Goal: Information Seeking & Learning: Learn about a topic

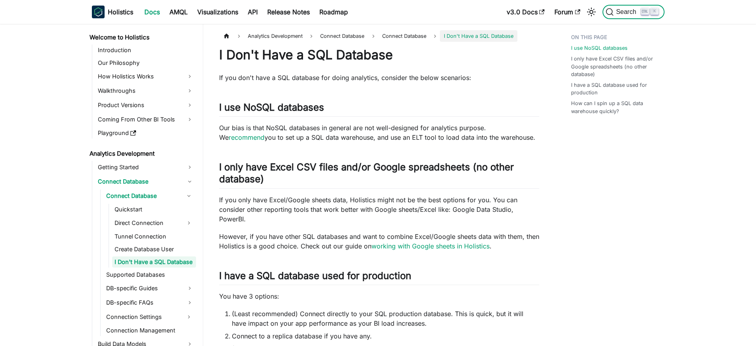
click at [628, 8] on span "Search" at bounding box center [627, 11] width 27 height 7
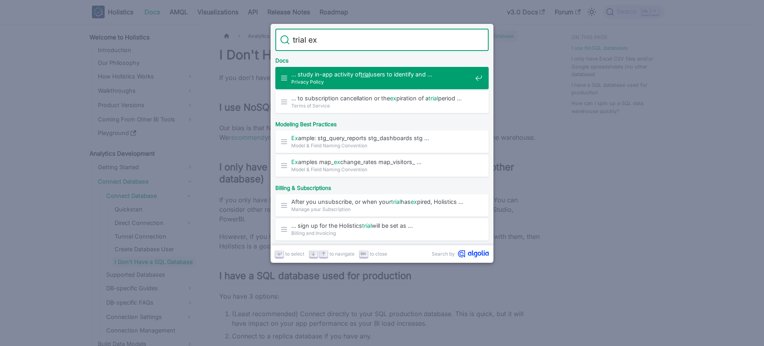
type input "trial ext"
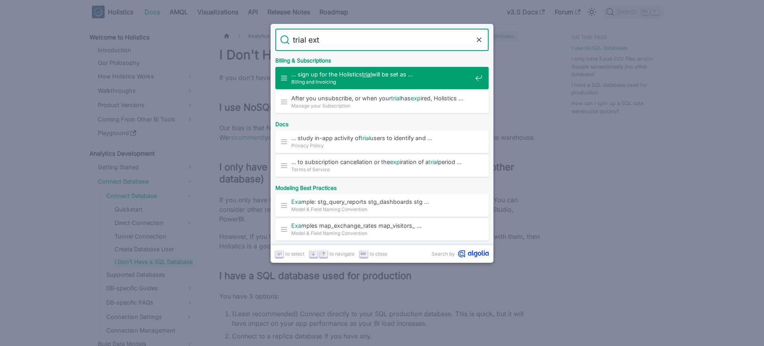
click at [425, 76] on span "… sign up for the Holistics trial will be set as …" at bounding box center [381, 74] width 181 height 8
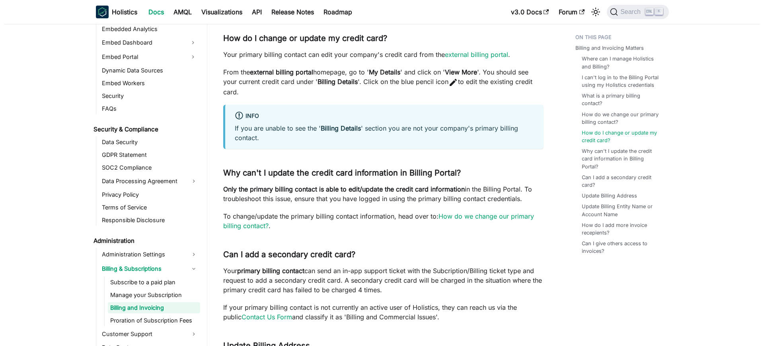
scroll to position [497, 0]
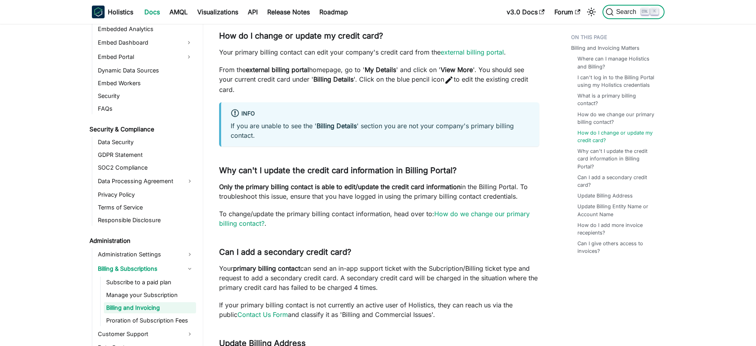
click at [617, 8] on span "Search" at bounding box center [623, 12] width 35 height 8
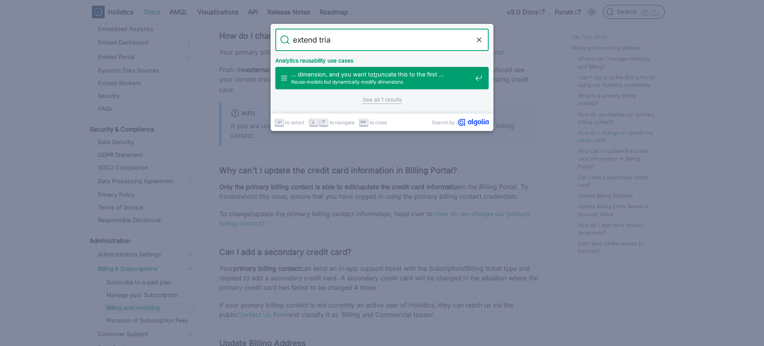
type input "extend trial"
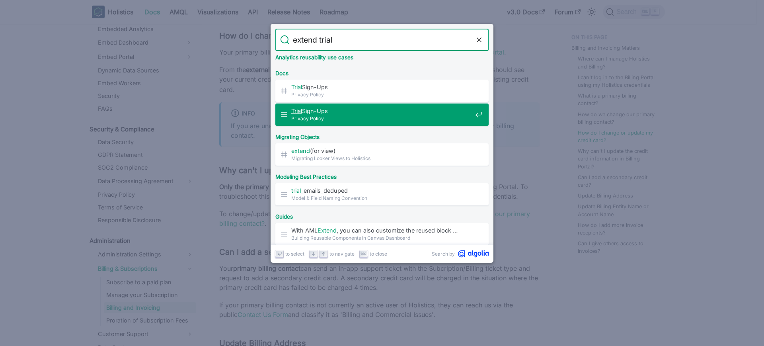
scroll to position [320, 0]
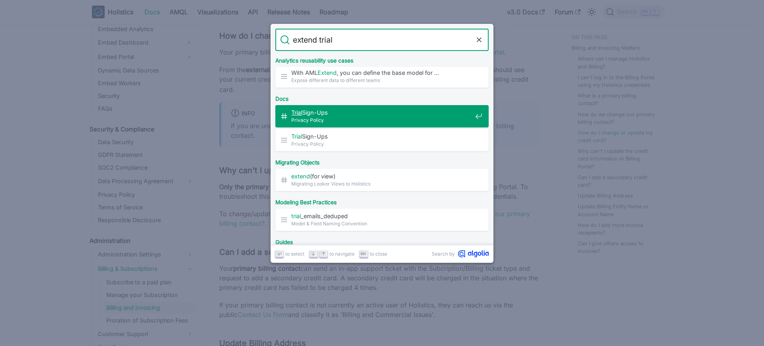
click at [347, 112] on span "Trial Sign-Ups​" at bounding box center [381, 113] width 181 height 8
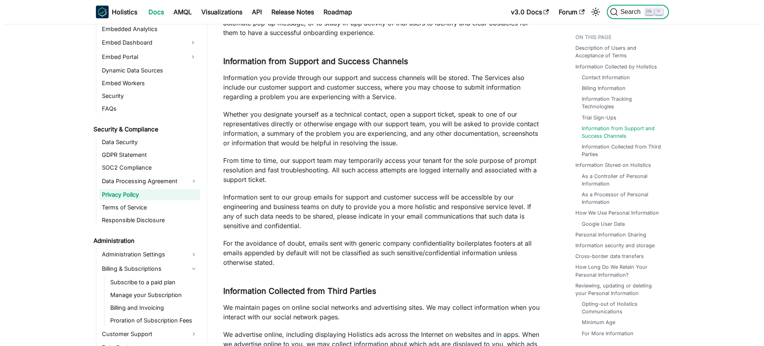
scroll to position [1382, 0]
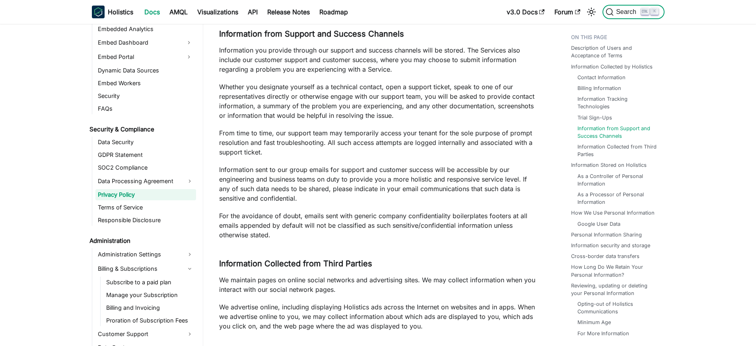
click at [610, 15] on icon "Search (Ctrl+K)" at bounding box center [610, 12] width 8 height 8
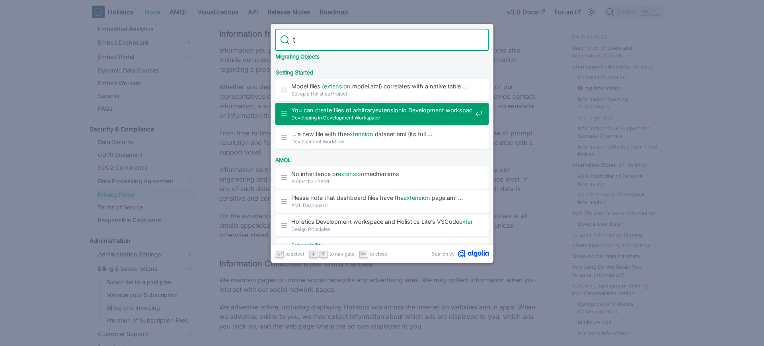
scroll to position [0, 0]
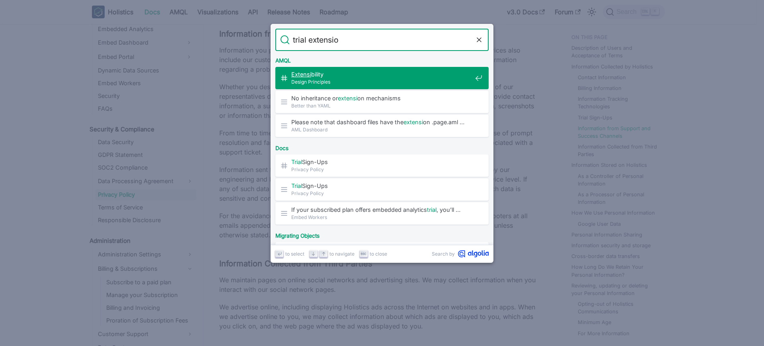
type input "trial extension"
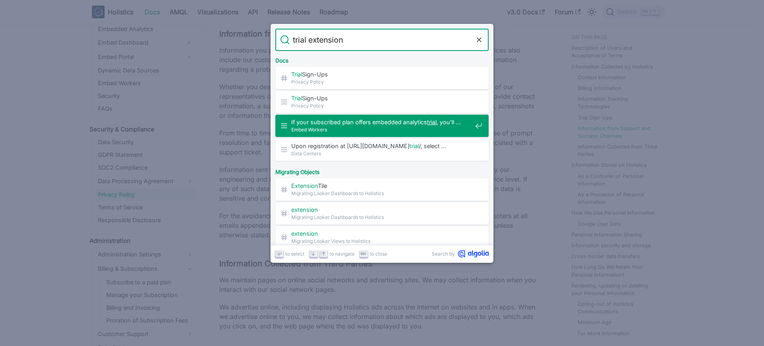
click at [345, 121] on span "If your subscribed plan offers embedded analytics trial , you’ll …" at bounding box center [381, 122] width 181 height 8
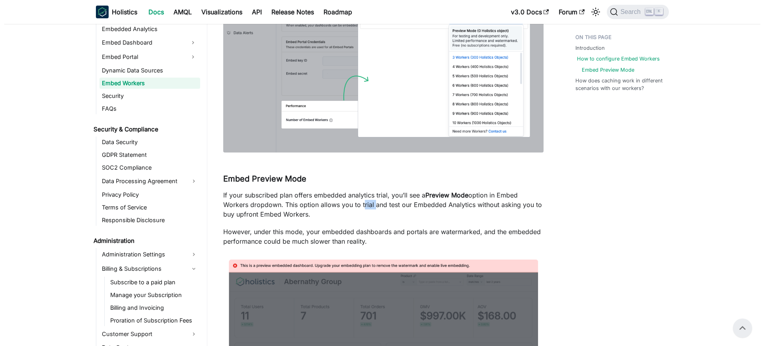
scroll to position [312, 0]
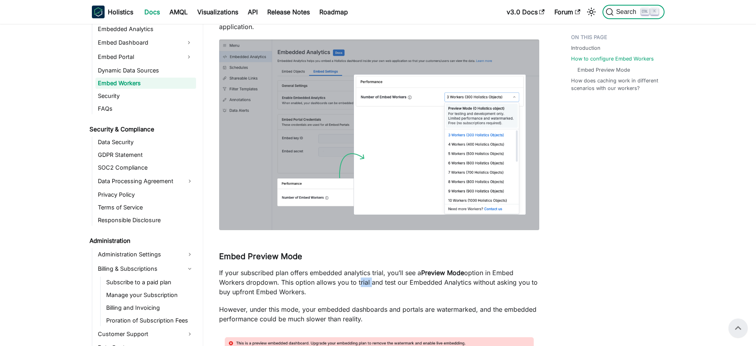
click at [633, 11] on span "Search" at bounding box center [627, 11] width 27 height 7
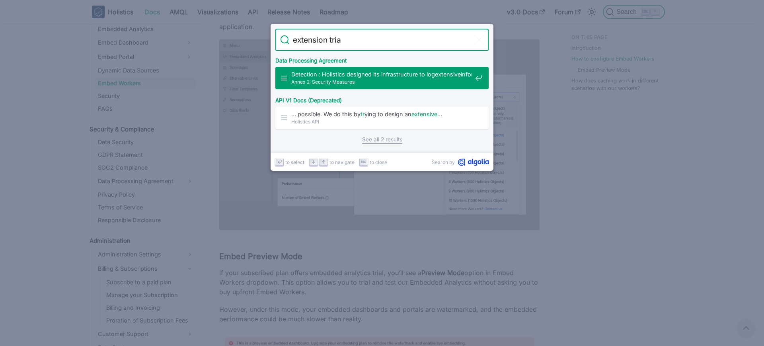
type input "extension trial"
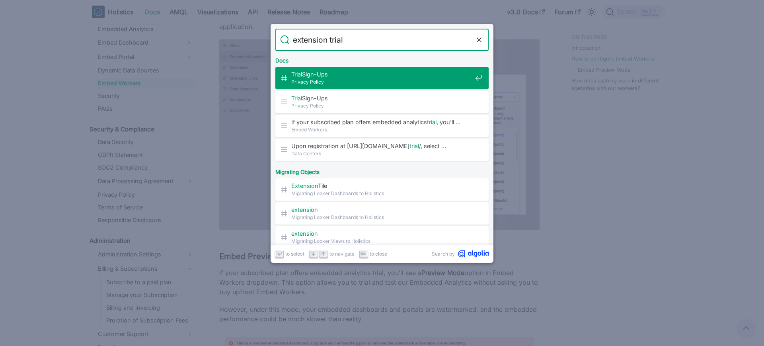
click at [377, 76] on span "Trial Sign-Ups​" at bounding box center [381, 74] width 181 height 8
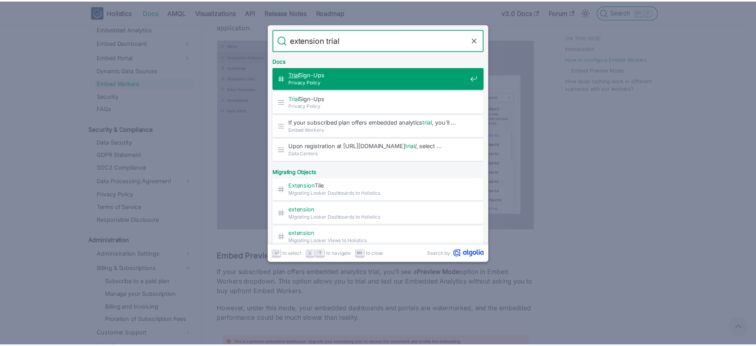
scroll to position [1283, 0]
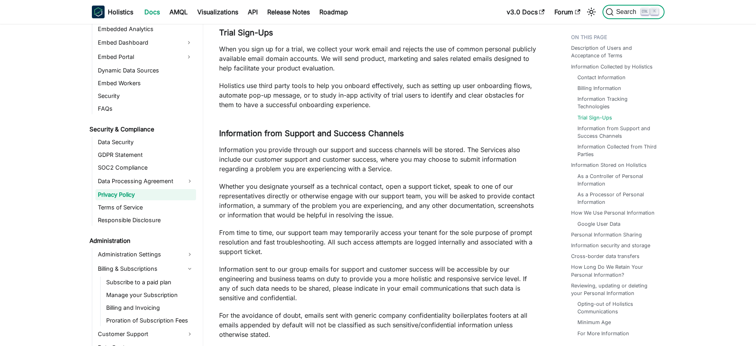
click at [630, 9] on span "Search" at bounding box center [627, 11] width 27 height 7
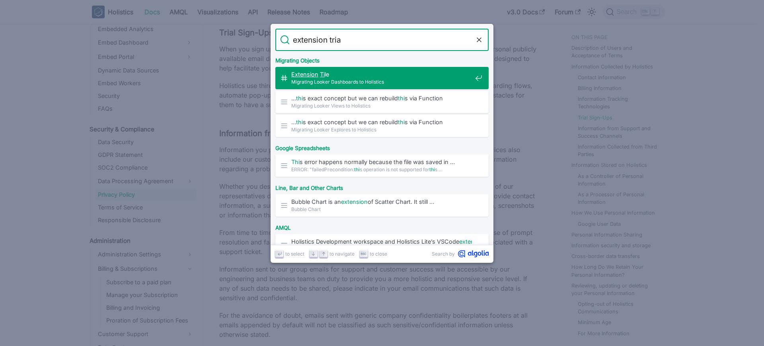
type input "extension trial"
